Goal: Information Seeking & Learning: Learn about a topic

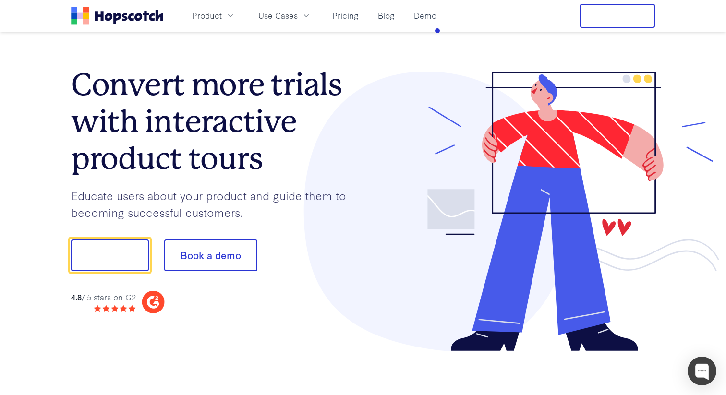
scroll to position [0, 0]
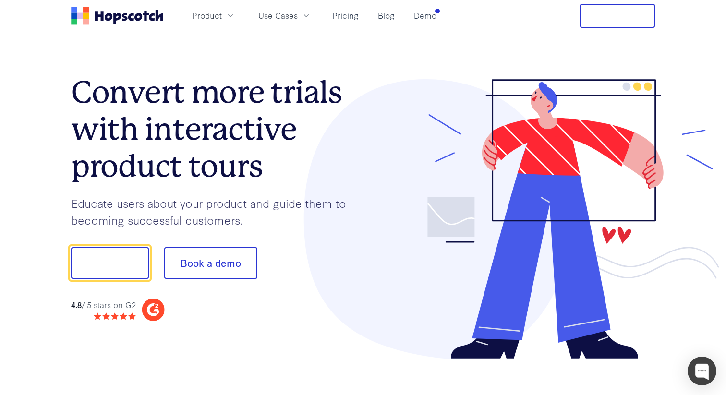
click at [441, 16] on nav "Product Use Cases Pricing Blog Demo Free Trial" at bounding box center [363, 16] width 584 height 24
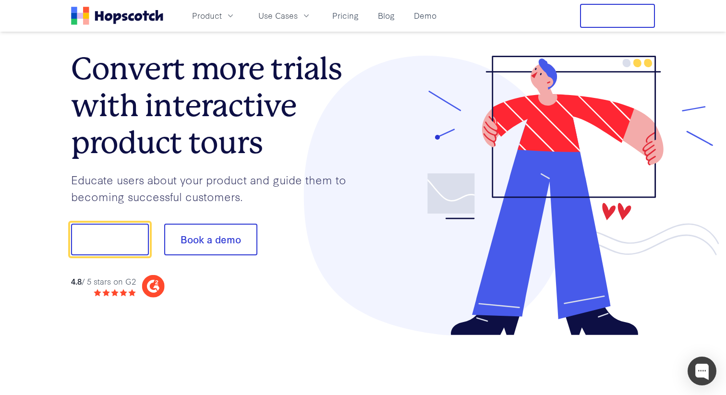
scroll to position [16, 0]
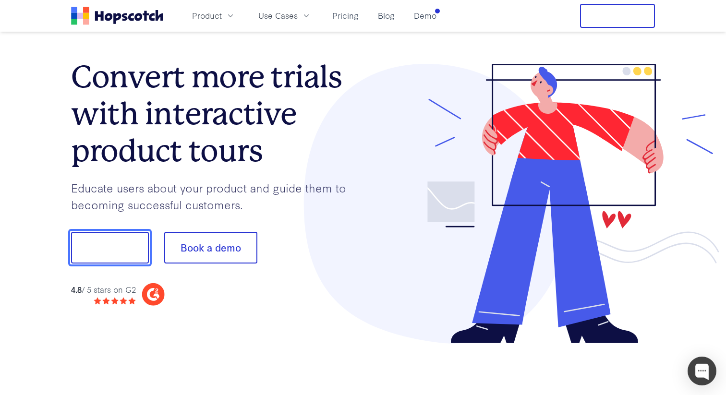
click at [132, 235] on button "Show me!" at bounding box center [110, 248] width 78 height 32
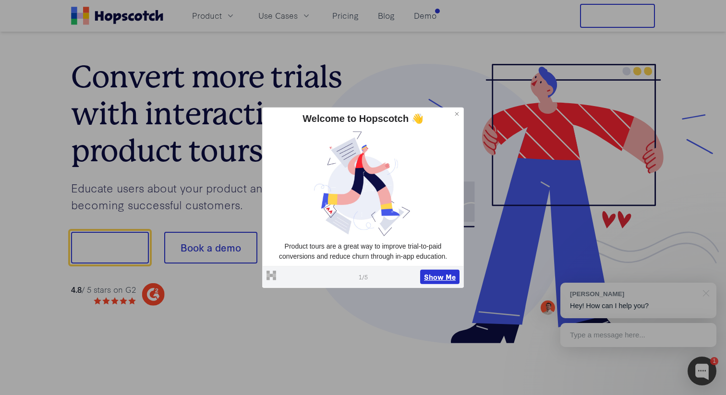
click at [440, 274] on button "Show Me" at bounding box center [439, 277] width 39 height 14
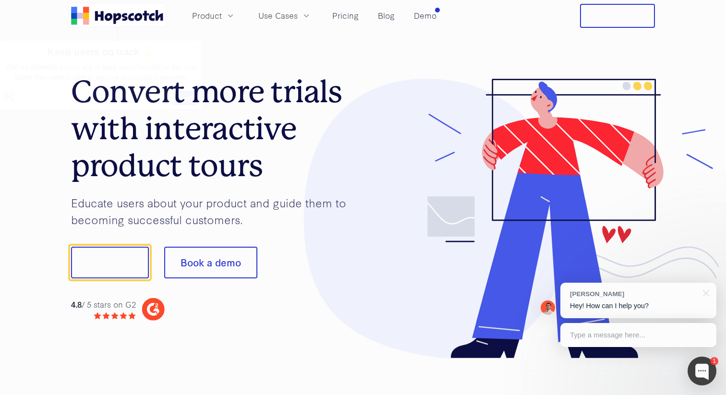
scroll to position [0, 0]
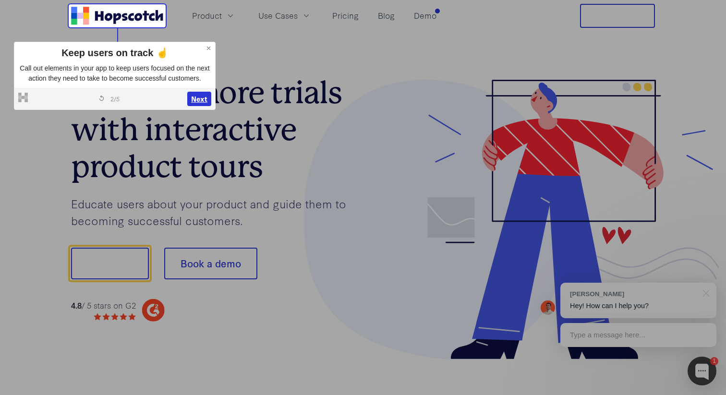
click at [200, 106] on button "Next" at bounding box center [199, 99] width 24 height 14
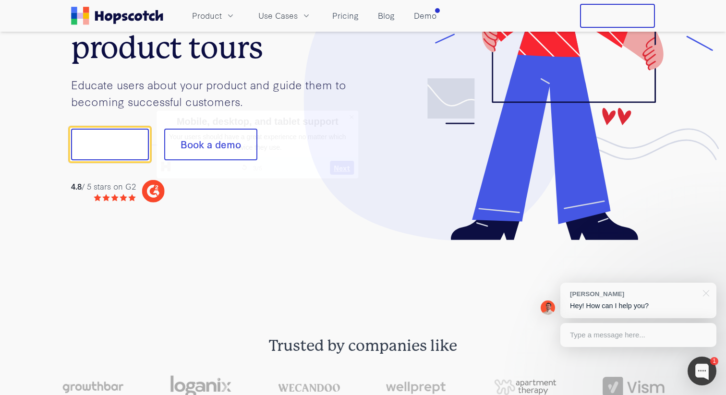
scroll to position [120, 0]
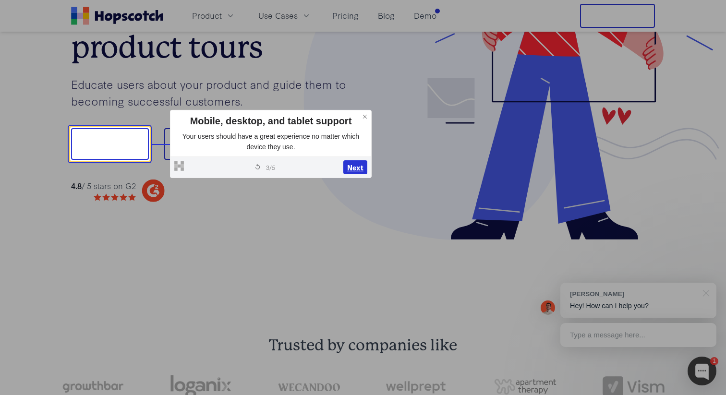
click at [360, 164] on button "Next" at bounding box center [355, 167] width 24 height 14
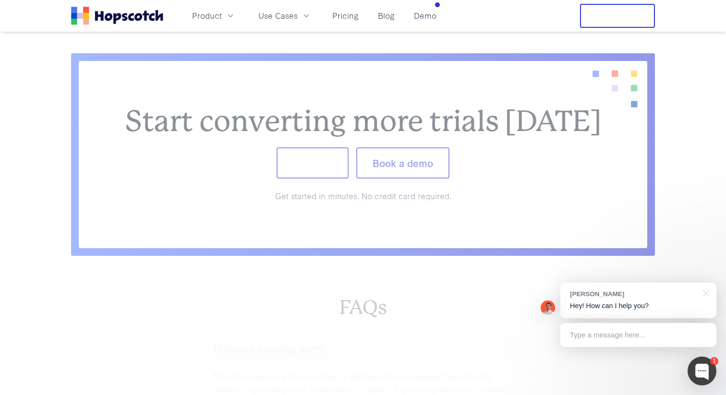
scroll to position [3946, 0]
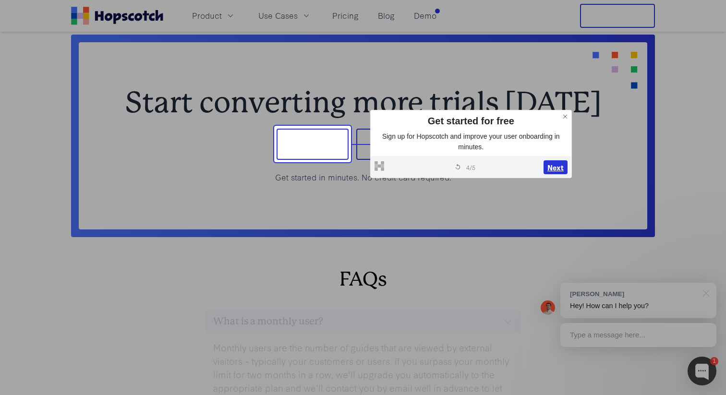
click at [553, 170] on button "Next" at bounding box center [556, 167] width 24 height 14
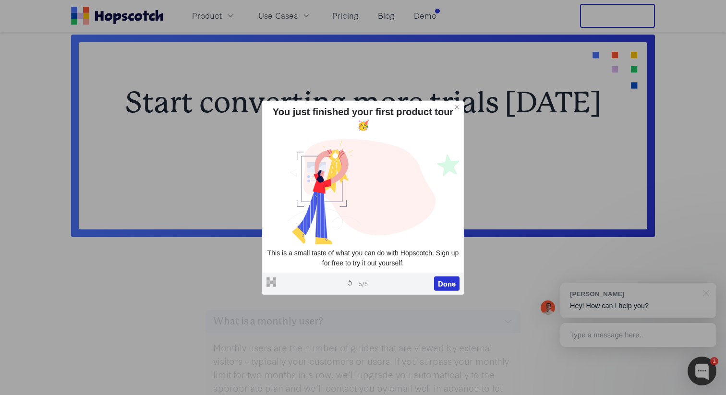
click at [459, 110] on icon at bounding box center [457, 107] width 7 height 7
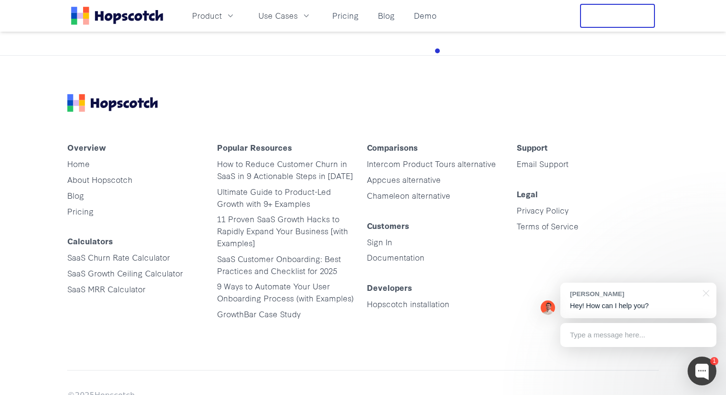
scroll to position [4883, 0]
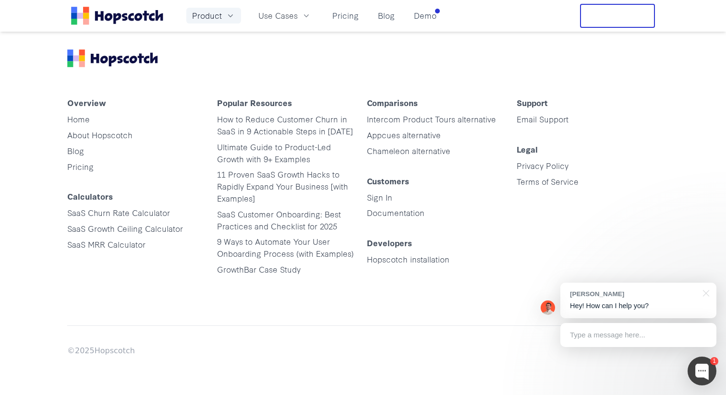
click at [209, 15] on span "Product" at bounding box center [207, 16] width 30 height 12
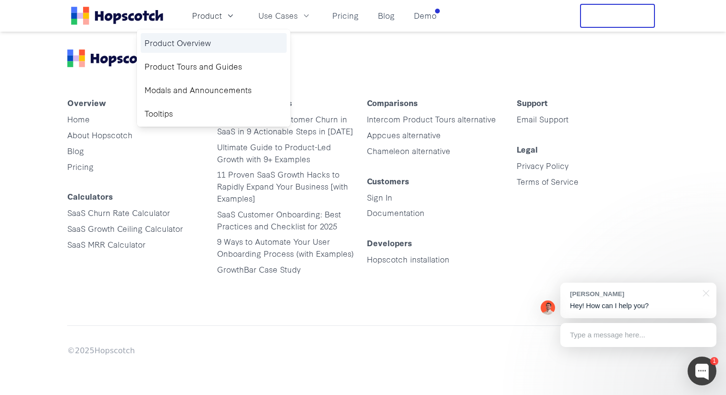
click at [184, 43] on link "Product Overview" at bounding box center [214, 43] width 146 height 20
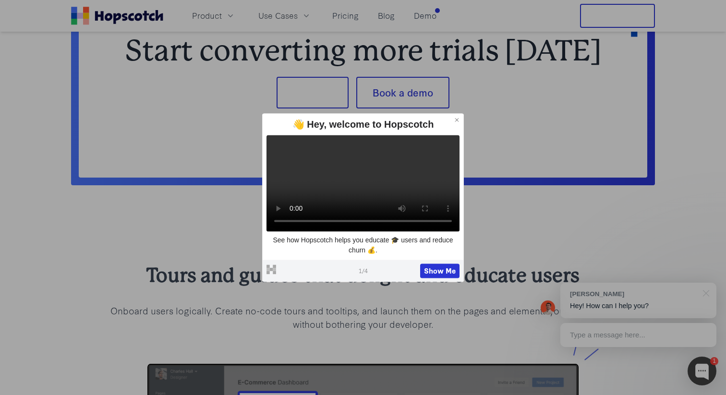
scroll to position [832, 0]
click at [439, 277] on button "Show Me" at bounding box center [439, 271] width 39 height 14
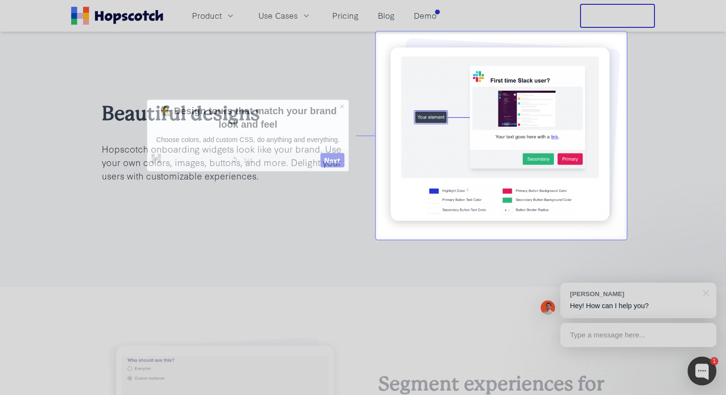
scroll to position [1505, 0]
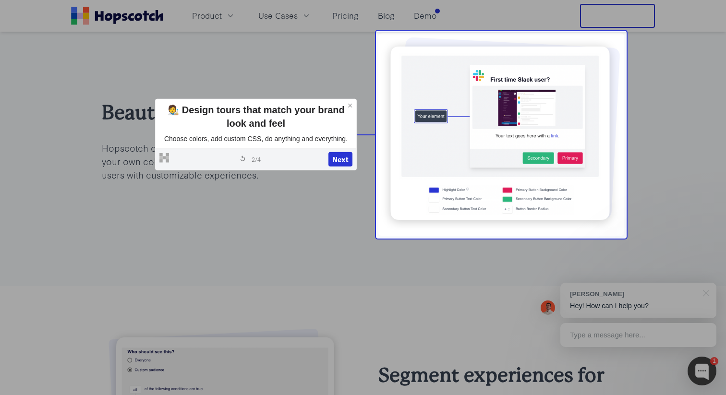
click at [347, 105] on icon at bounding box center [350, 105] width 7 height 7
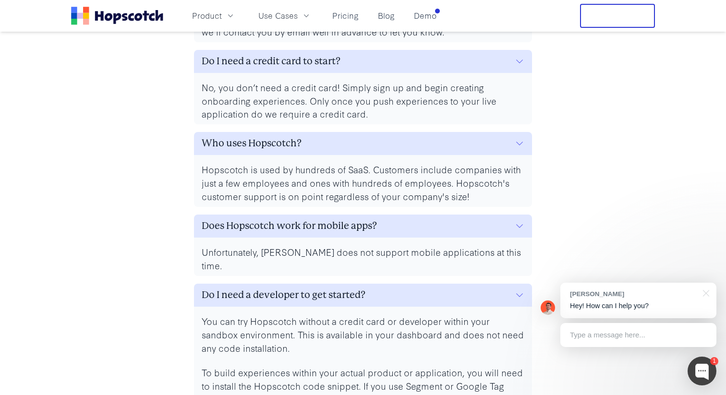
scroll to position [4272, 0]
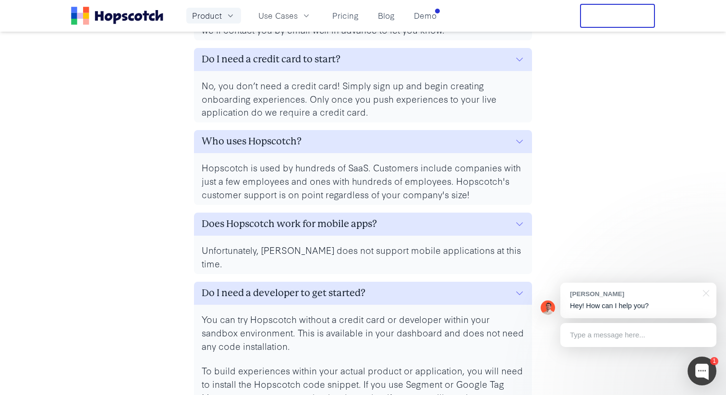
click at [211, 18] on span "Product" at bounding box center [207, 16] width 30 height 12
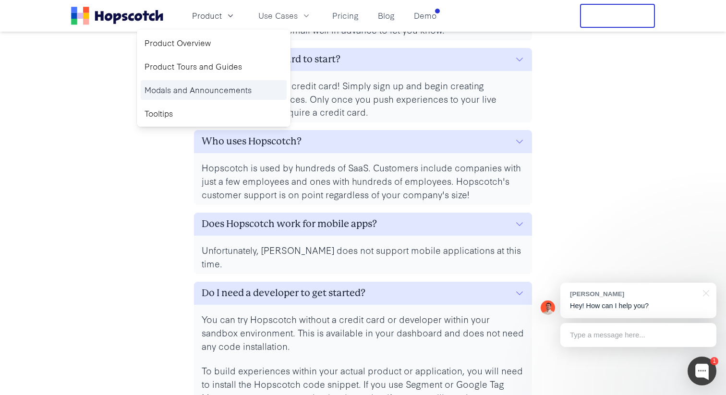
click at [170, 90] on link "Modals and Announcements" at bounding box center [214, 90] width 146 height 20
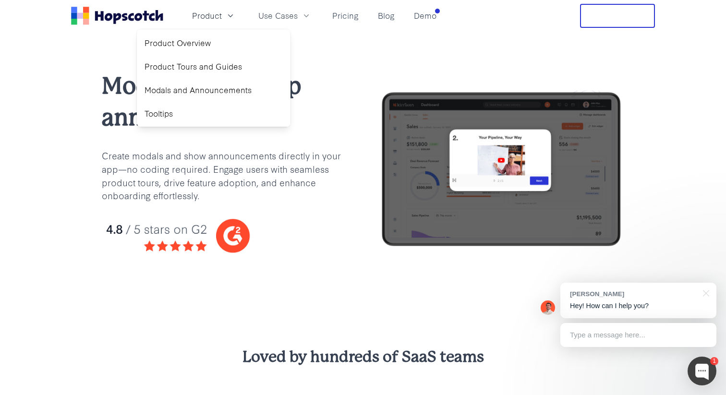
click at [82, 245] on div "Modals and in-app announcements Create modals and show announcements directly i…" at bounding box center [363, 170] width 726 height 277
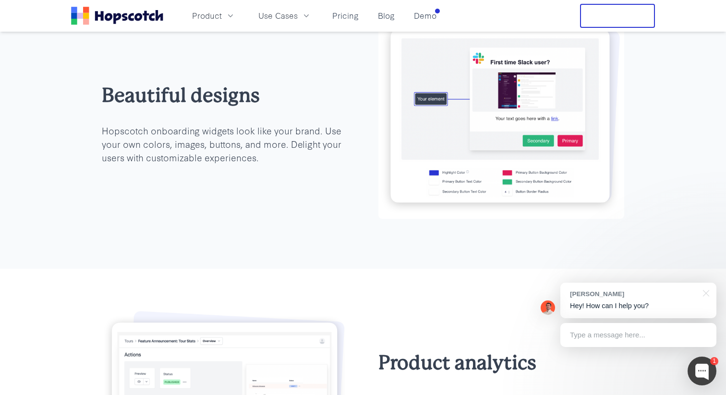
scroll to position [1892, 0]
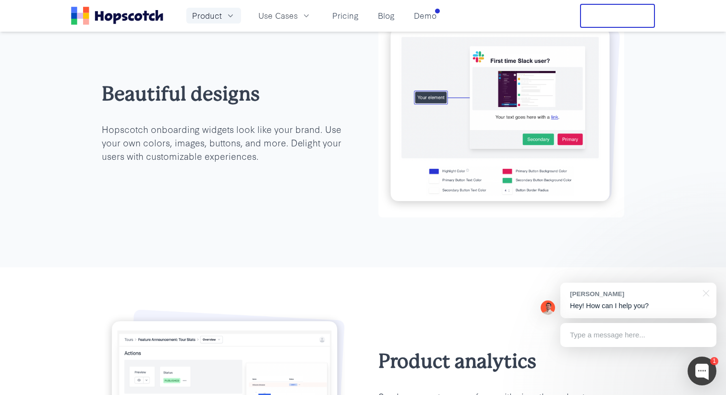
click at [230, 14] on icon "button" at bounding box center [231, 16] width 10 height 10
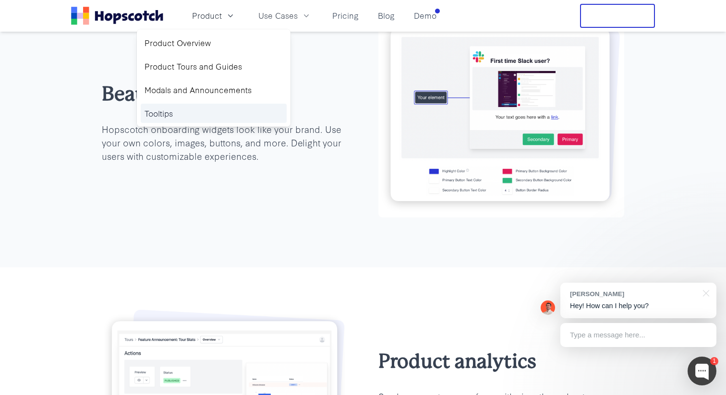
click at [173, 120] on link "Tooltips" at bounding box center [214, 114] width 146 height 20
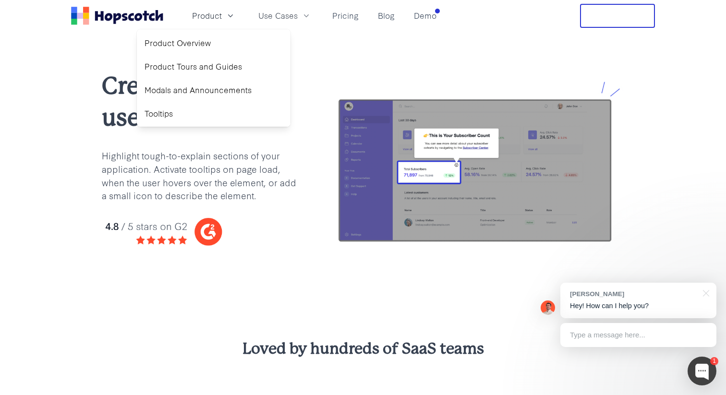
click at [226, 145] on div "Create tooltips users will love Highlight tough-to-explain sections of your app…" at bounding box center [202, 166] width 200 height 192
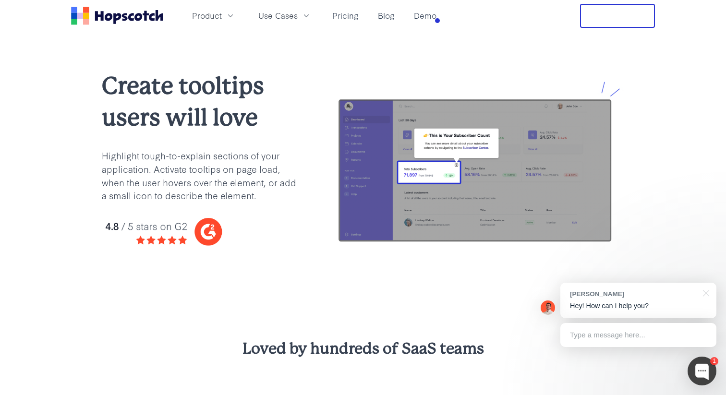
scroll to position [0, 0]
click at [356, 19] on link "Pricing" at bounding box center [346, 16] width 34 height 16
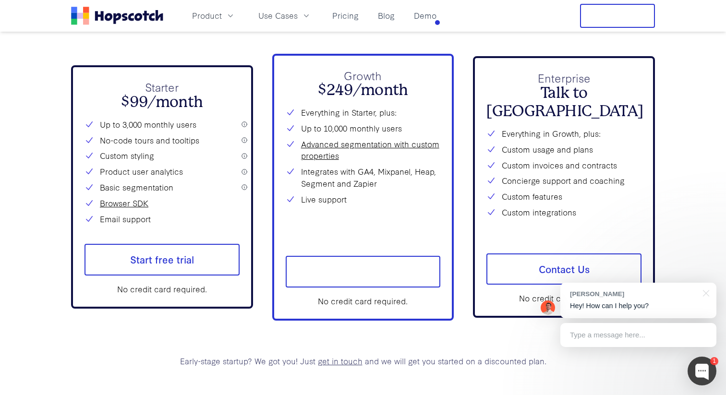
scroll to position [3516, 0]
